Goal: Task Accomplishment & Management: Manage account settings

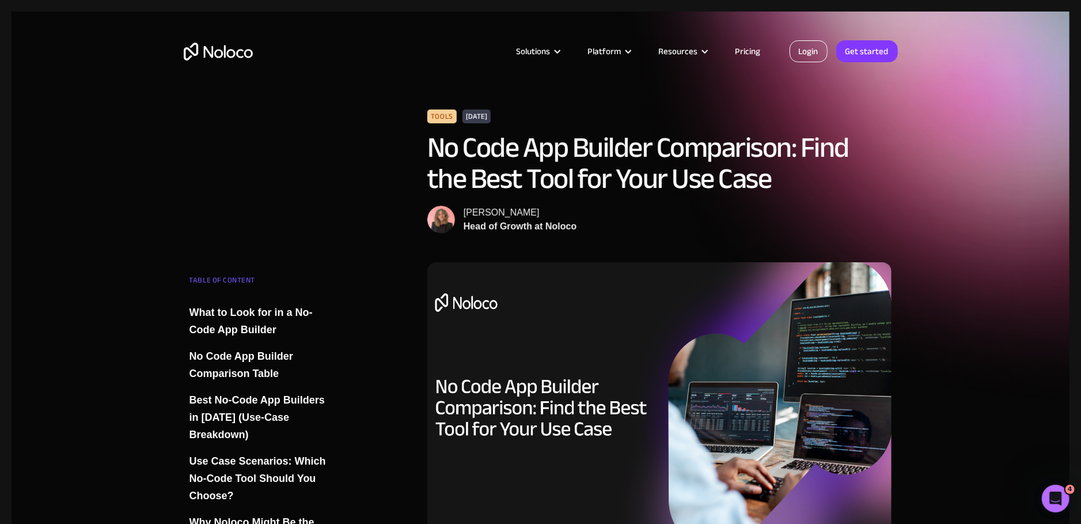
click at [825, 47] on link "Login" at bounding box center [809, 51] width 38 height 22
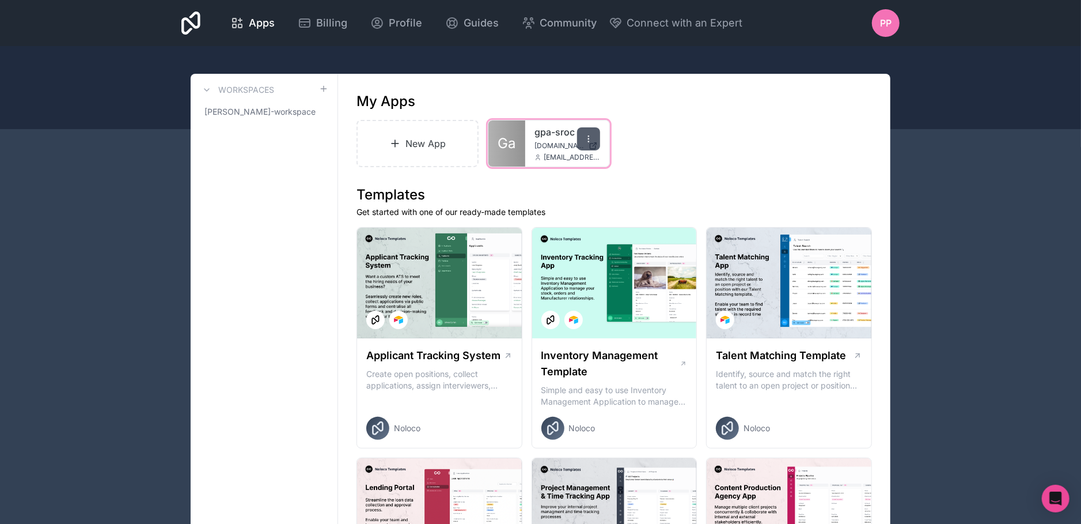
click at [591, 144] on div at bounding box center [588, 138] width 23 height 23
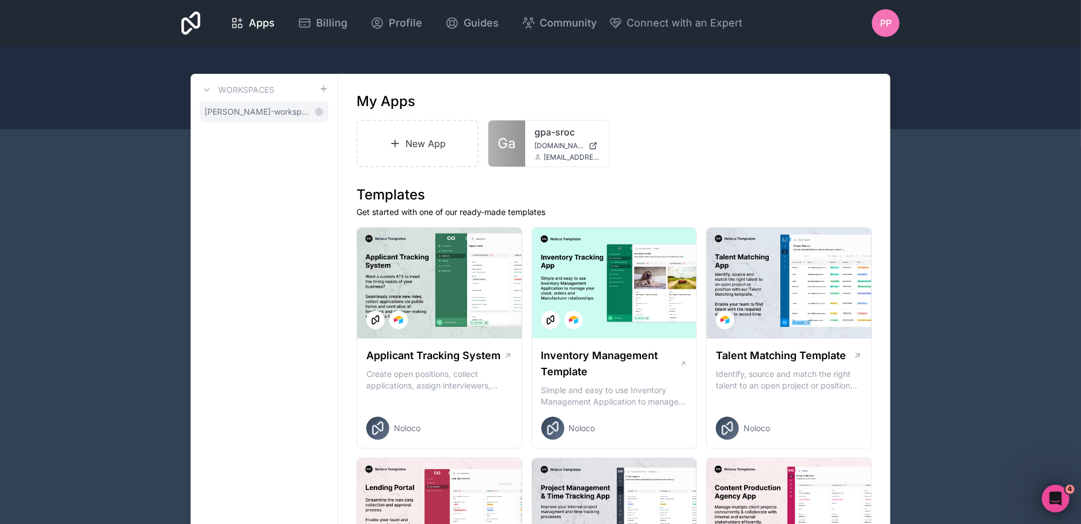
click at [272, 113] on span "pedro-pais-workspace" at bounding box center [257, 112] width 105 height 12
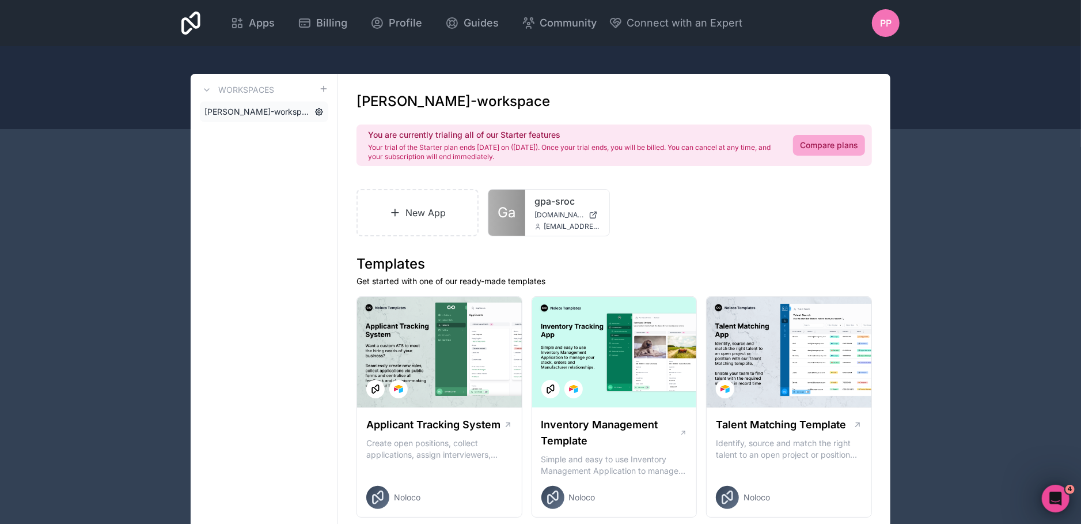
click at [319, 113] on icon at bounding box center [319, 112] width 2 height 2
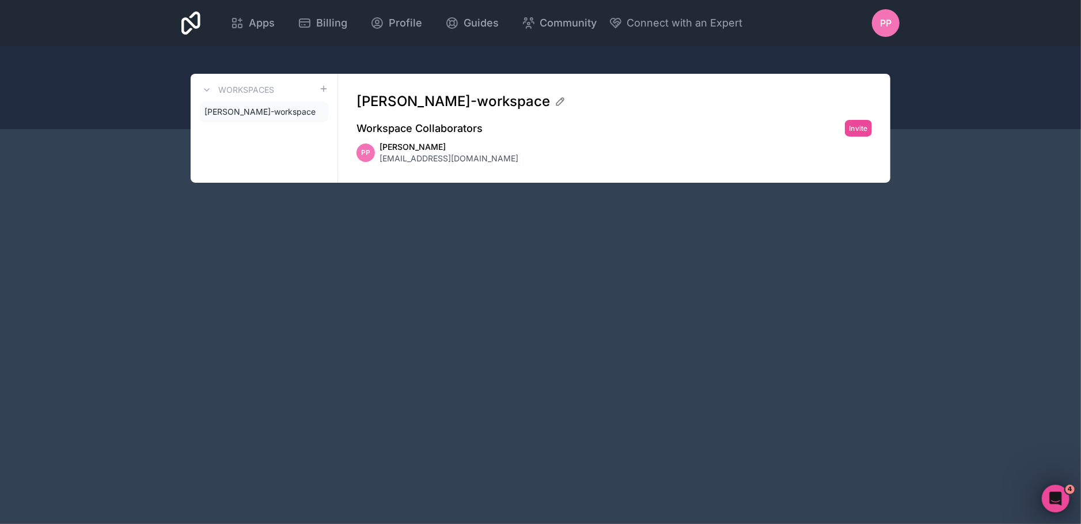
click at [0, 0] on icon at bounding box center [0, 0] width 0 height 0
click at [273, 109] on span "pedro-pais-workspace" at bounding box center [257, 112] width 105 height 12
click at [392, 153] on span "pedropais@gpa-sroc.pt" at bounding box center [449, 159] width 139 height 12
click at [266, 88] on h3 "Workspaces" at bounding box center [246, 90] width 56 height 12
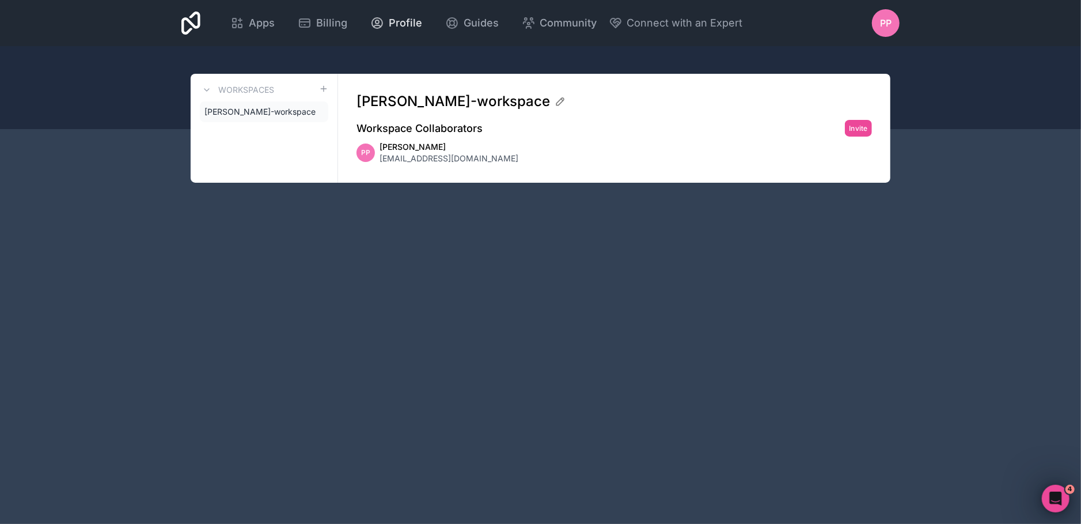
click at [422, 21] on span "Profile" at bounding box center [405, 23] width 33 height 16
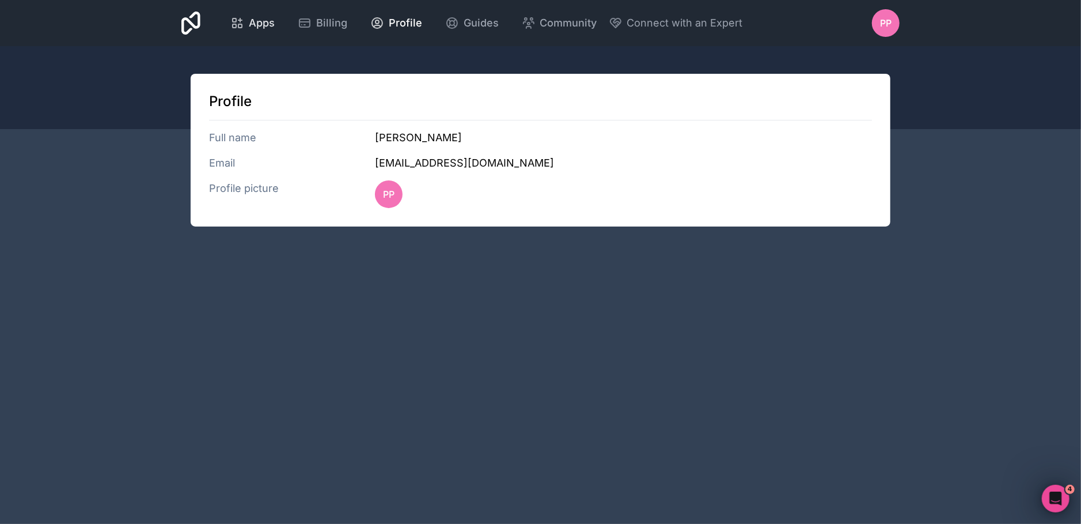
click at [284, 31] on link "Apps" at bounding box center [252, 22] width 63 height 25
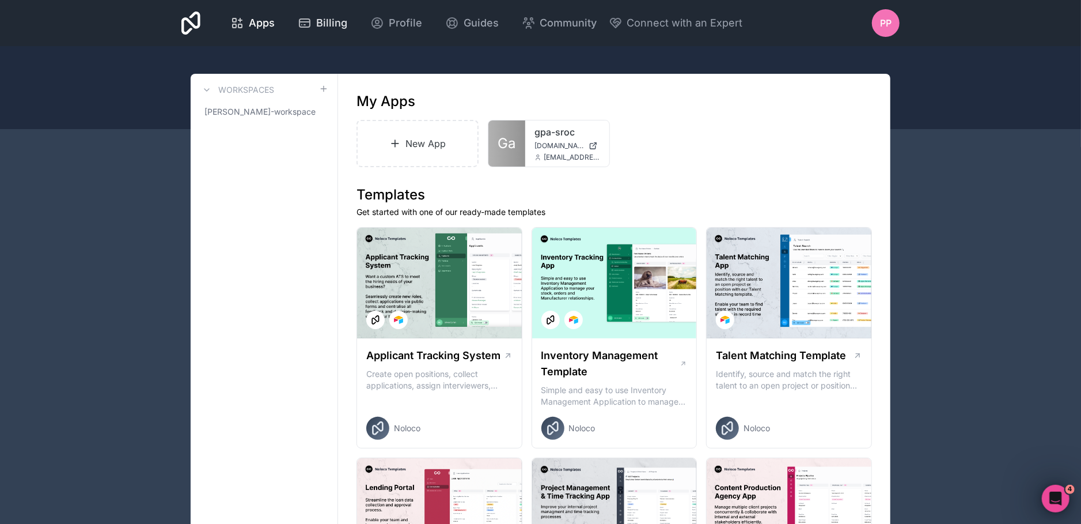
click at [347, 24] on div "Billing" at bounding box center [323, 23] width 50 height 16
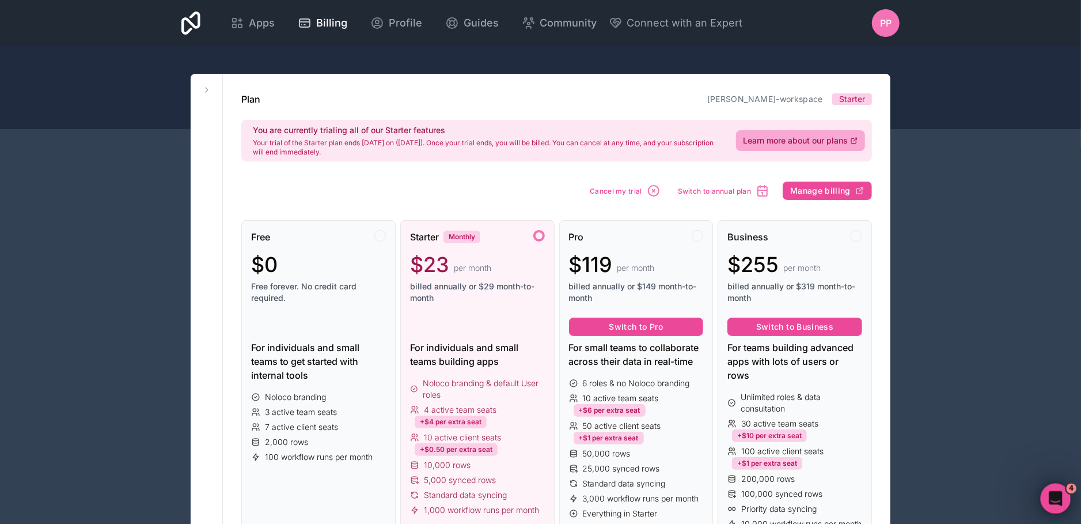
click at [1056, 487] on div "Open Intercom Messenger" at bounding box center [1054, 497] width 38 height 38
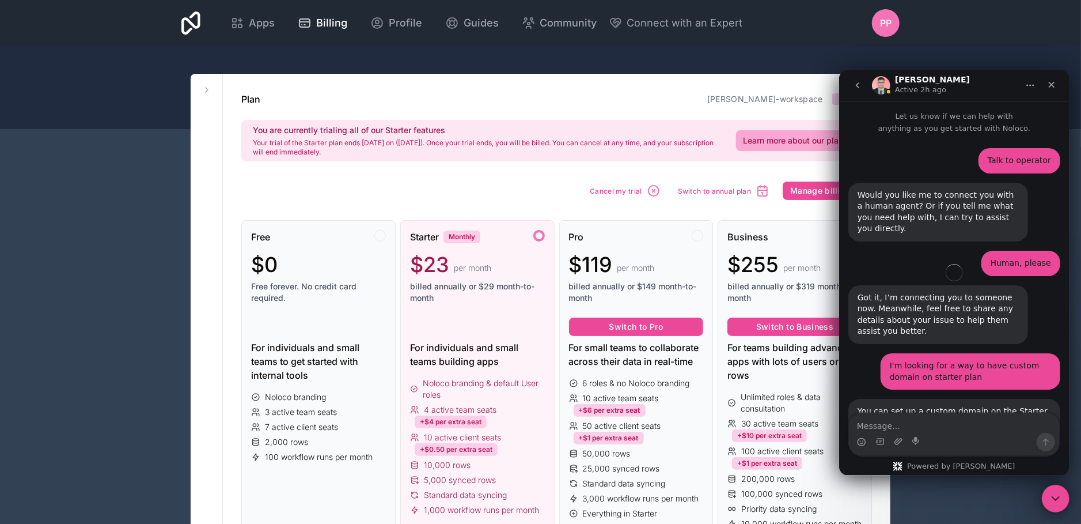
scroll to position [1259, 0]
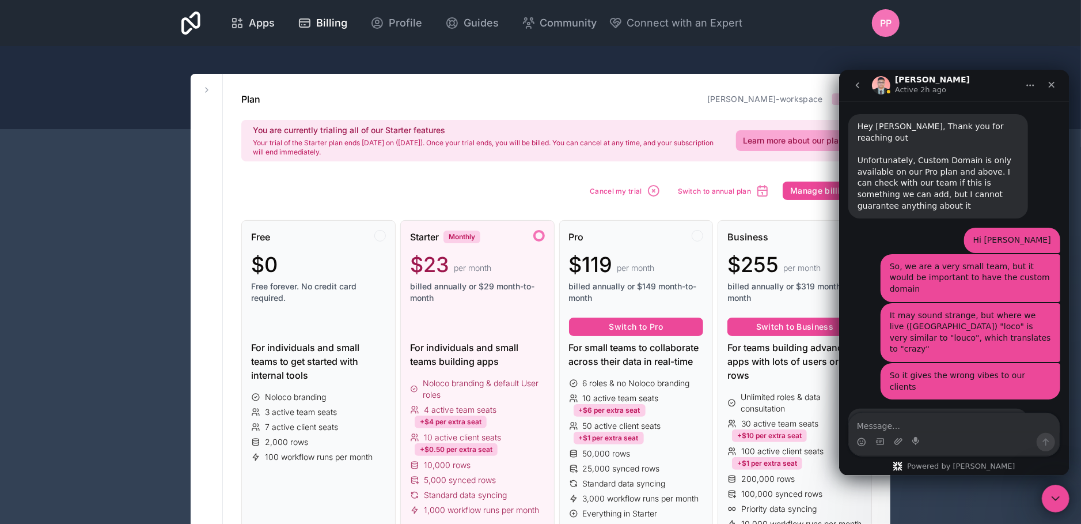
click at [275, 31] on span "Apps" at bounding box center [262, 23] width 26 height 16
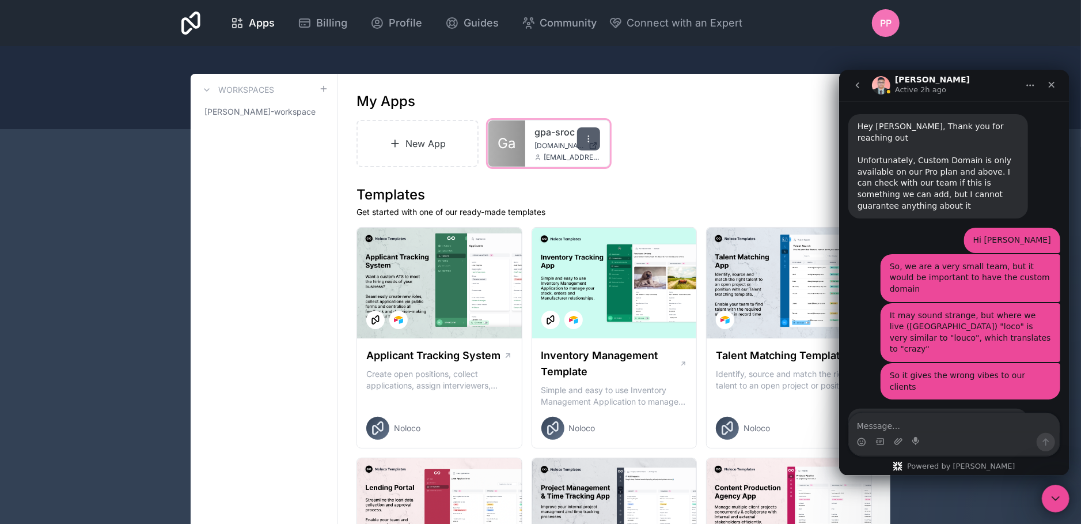
click at [585, 135] on icon at bounding box center [588, 138] width 9 height 9
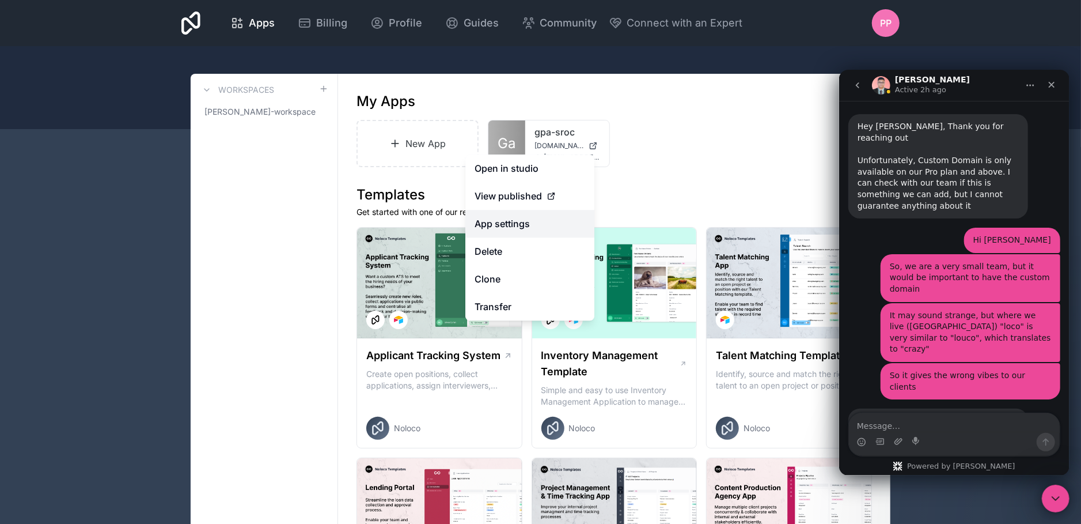
click at [511, 230] on link "App settings" at bounding box center [529, 224] width 129 height 28
